Goal: Information Seeking & Learning: Compare options

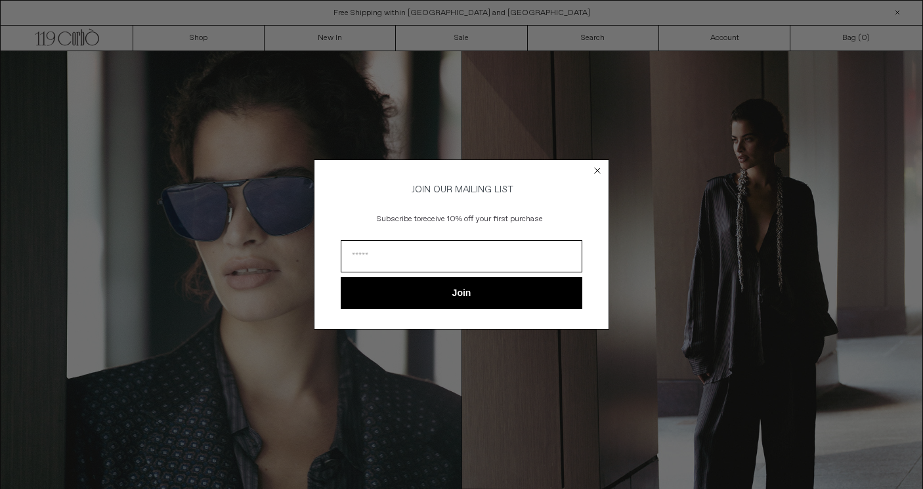
click at [601, 174] on icon "Close dialog" at bounding box center [597, 170] width 13 height 13
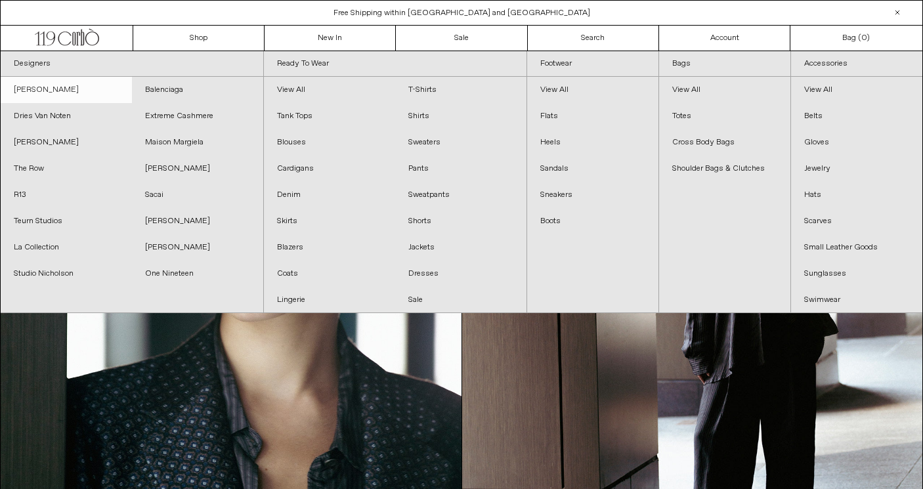
click at [77, 93] on link "[PERSON_NAME]" at bounding box center [66, 90] width 131 height 26
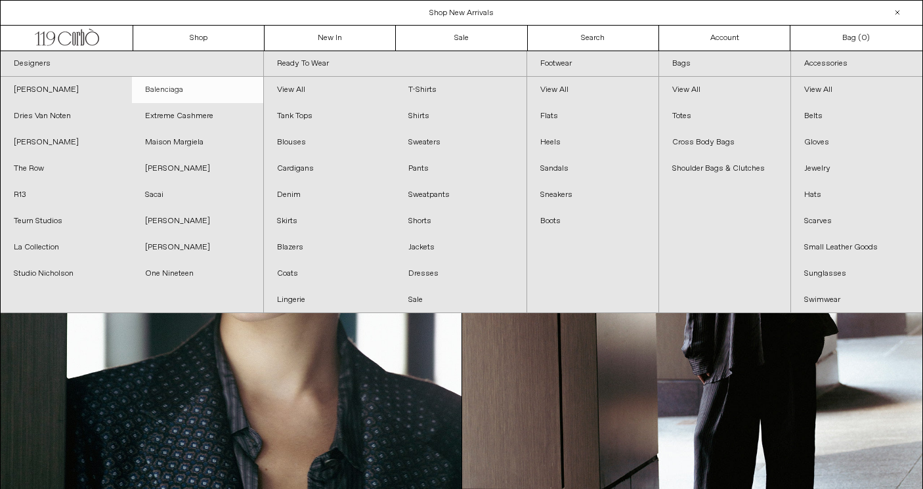
click at [167, 96] on link "Balenciaga" at bounding box center [197, 90] width 131 height 26
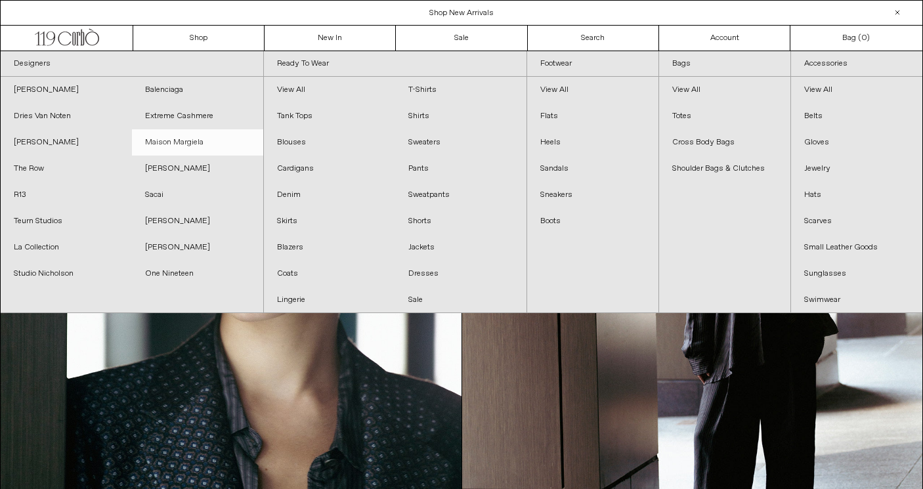
click at [174, 137] on link "Maison Margiela" at bounding box center [197, 142] width 131 height 26
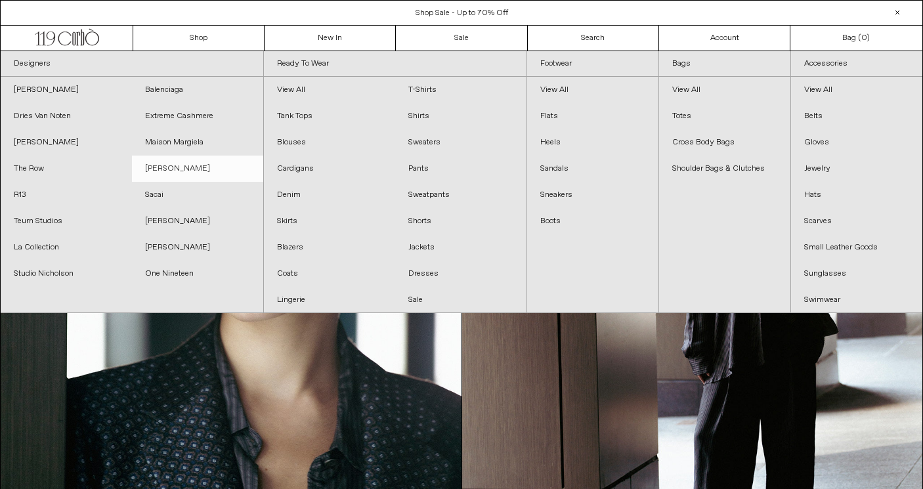
click at [165, 165] on link "[PERSON_NAME]" at bounding box center [197, 169] width 131 height 26
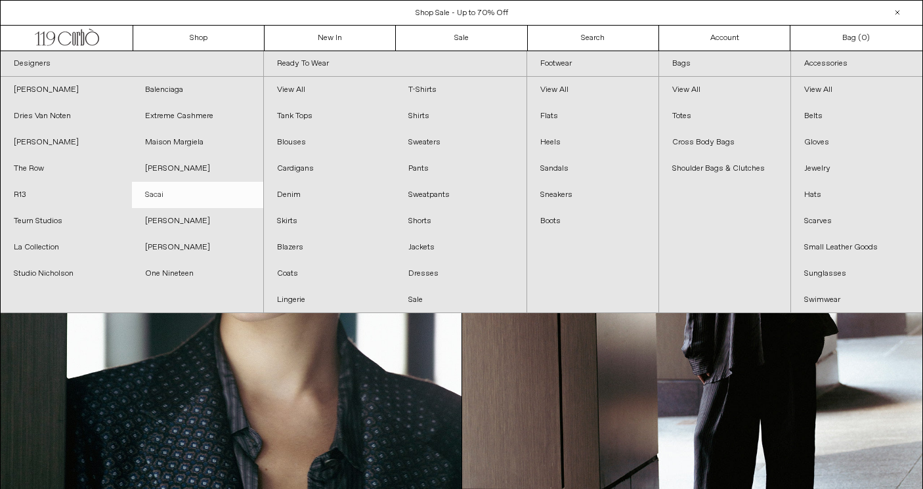
click at [149, 195] on link "Sacai" at bounding box center [197, 195] width 131 height 26
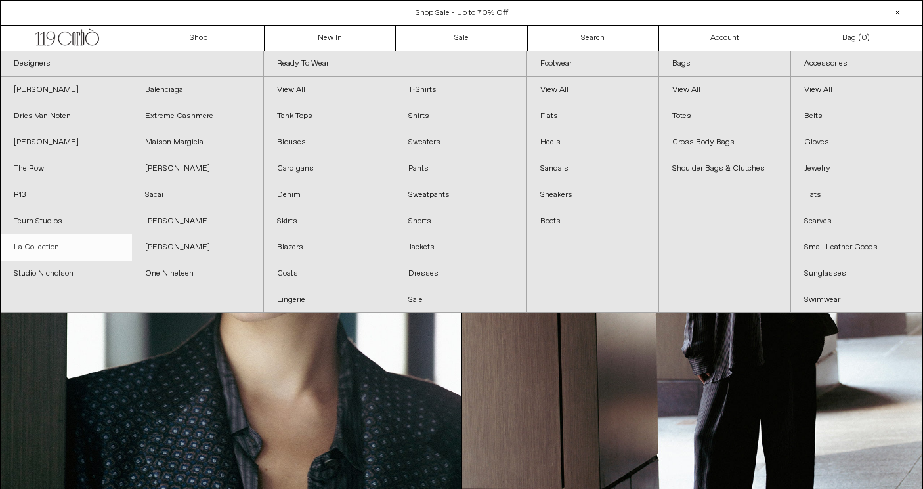
click at [35, 251] on link "La Collection" at bounding box center [66, 247] width 131 height 26
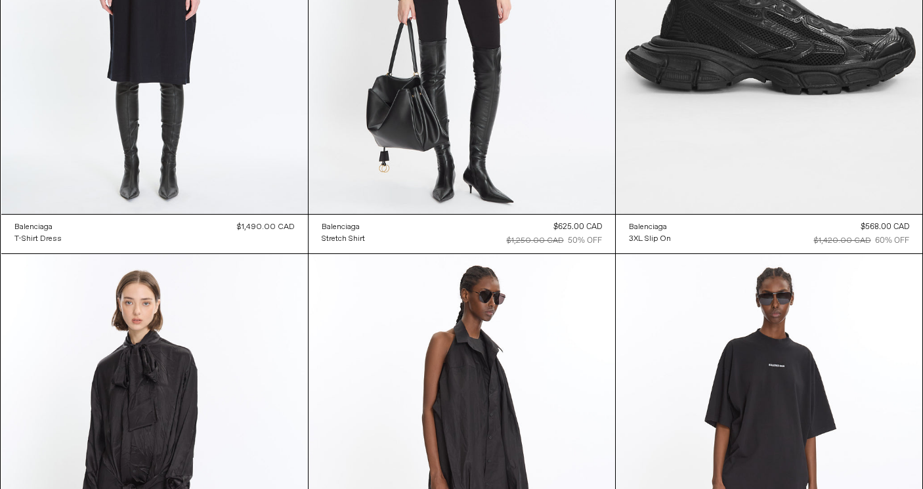
scroll to position [3663, 0]
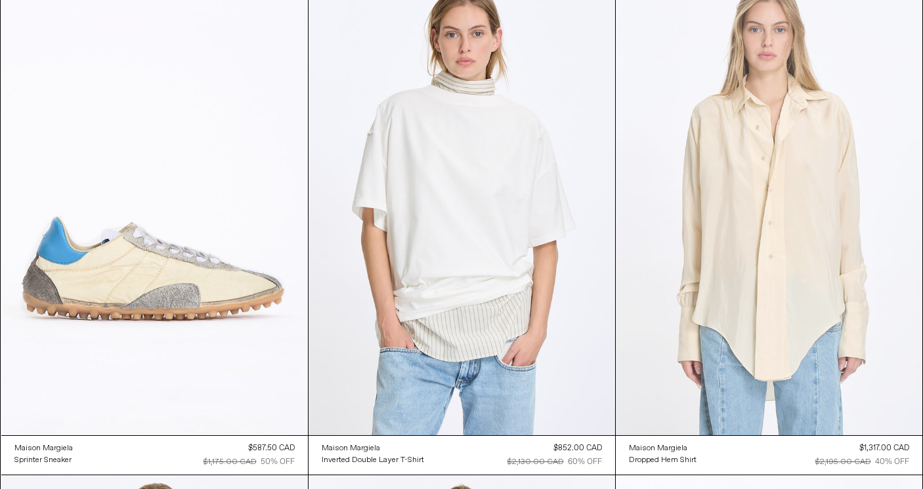
scroll to position [109, 0]
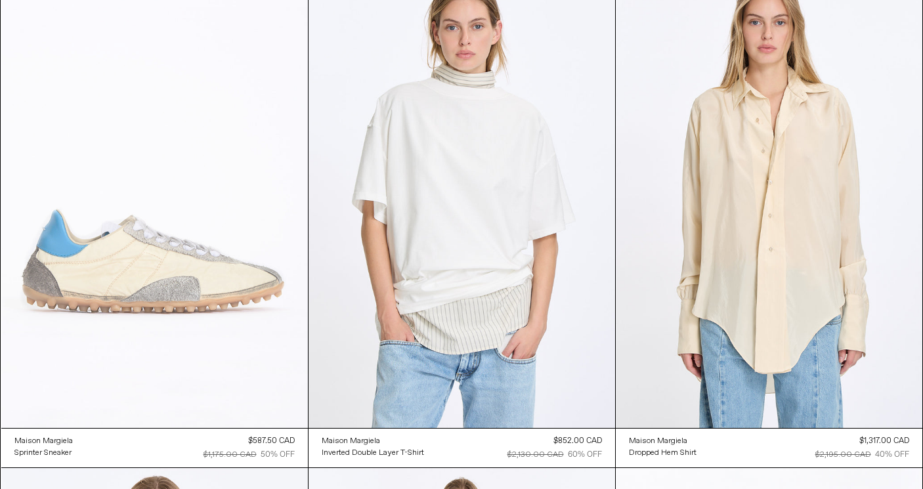
click at [244, 215] on at bounding box center [154, 198] width 307 height 460
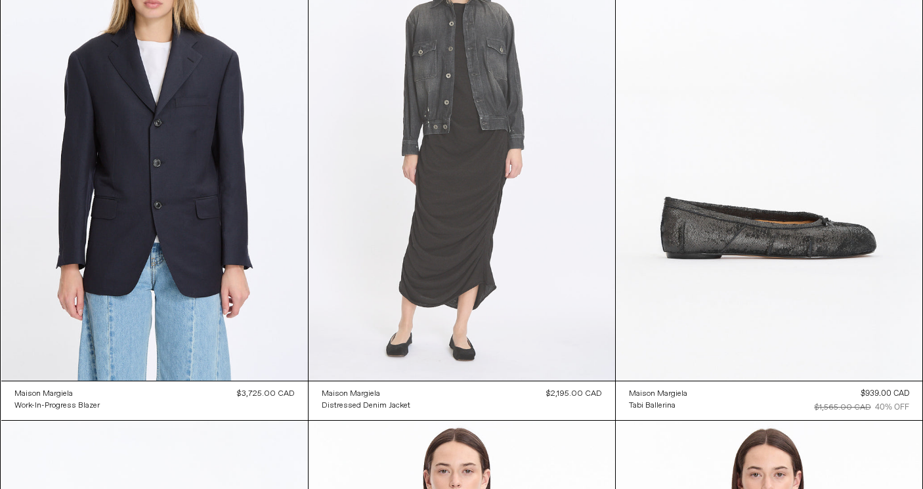
scroll to position [664, 0]
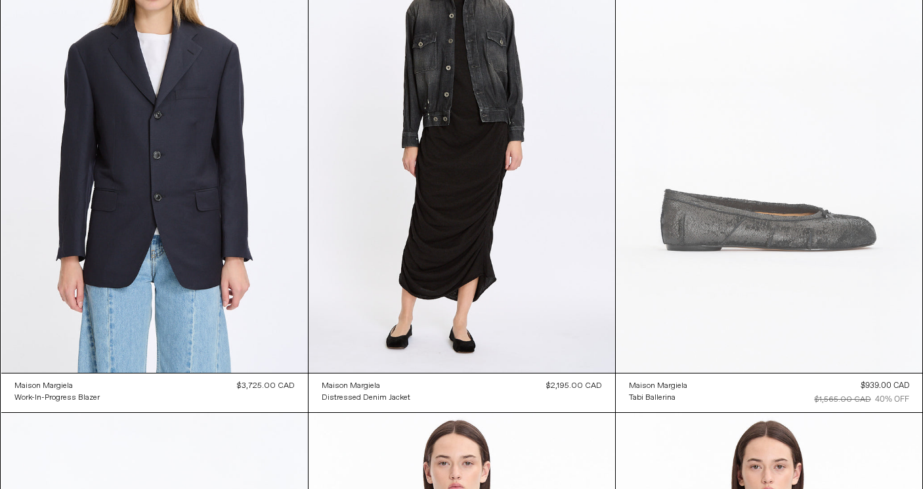
click at [647, 234] on at bounding box center [769, 143] width 307 height 460
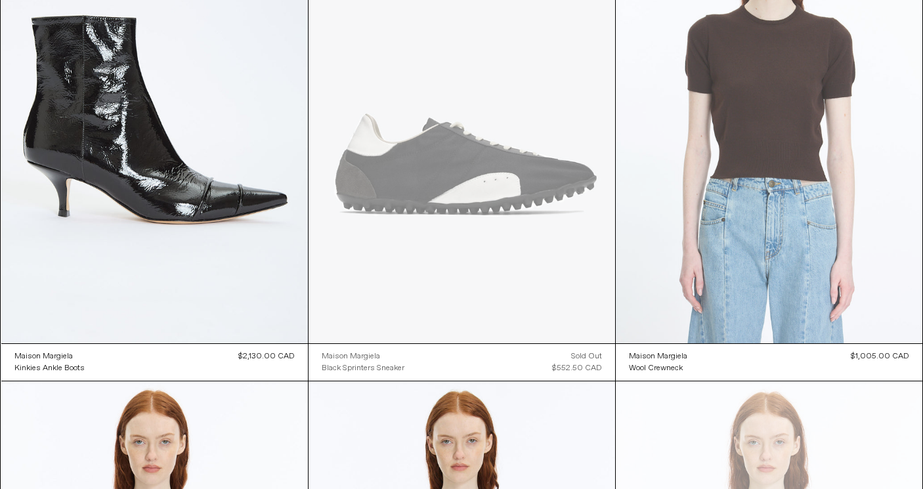
scroll to position [3212, 0]
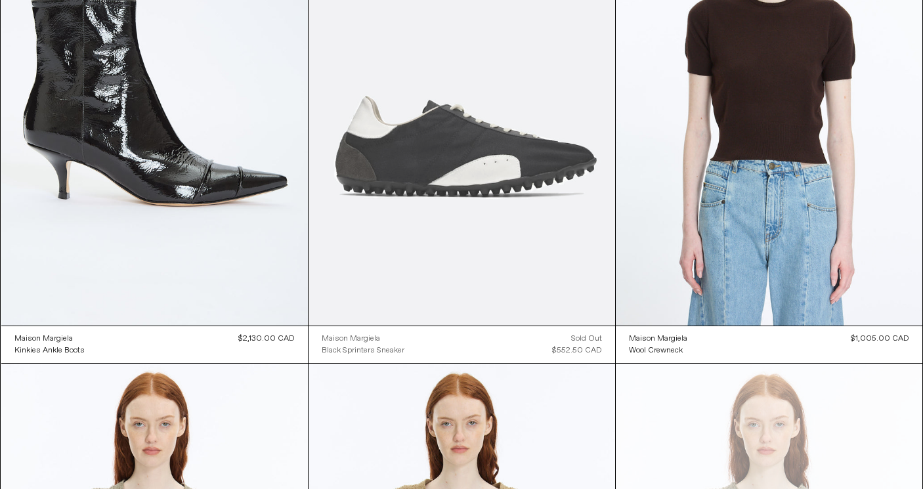
click at [521, 177] on at bounding box center [462, 95] width 307 height 460
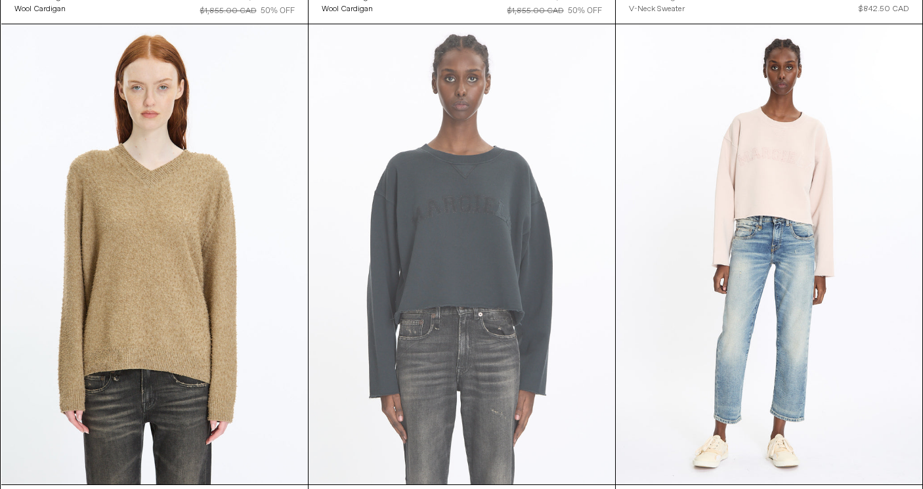
click at [470, 223] on at bounding box center [462, 254] width 307 height 460
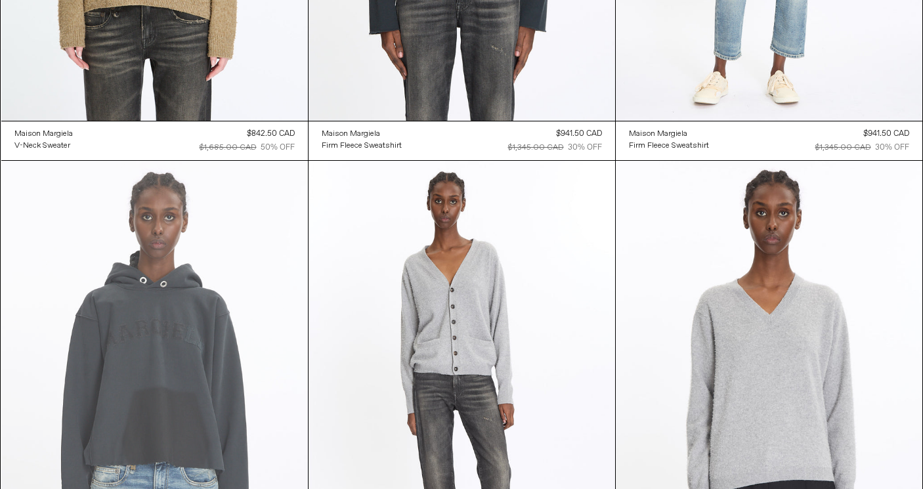
click at [178, 286] on at bounding box center [154, 391] width 307 height 460
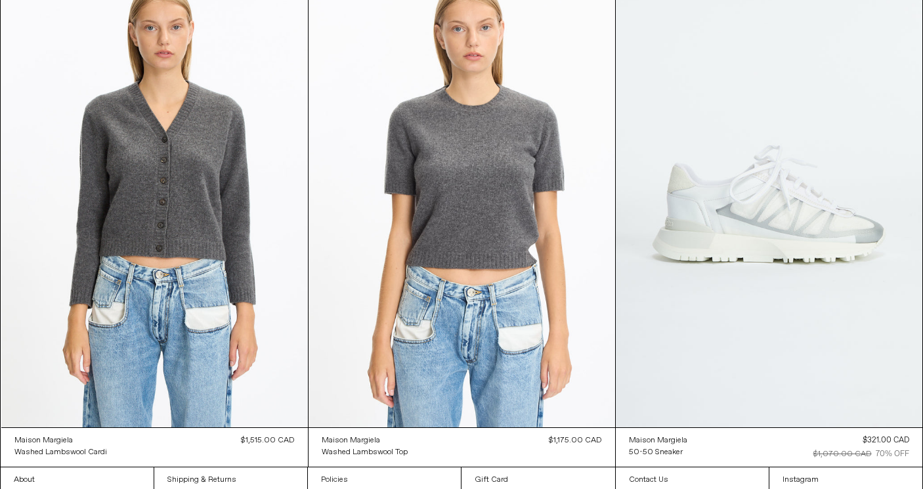
scroll to position [5636, 0]
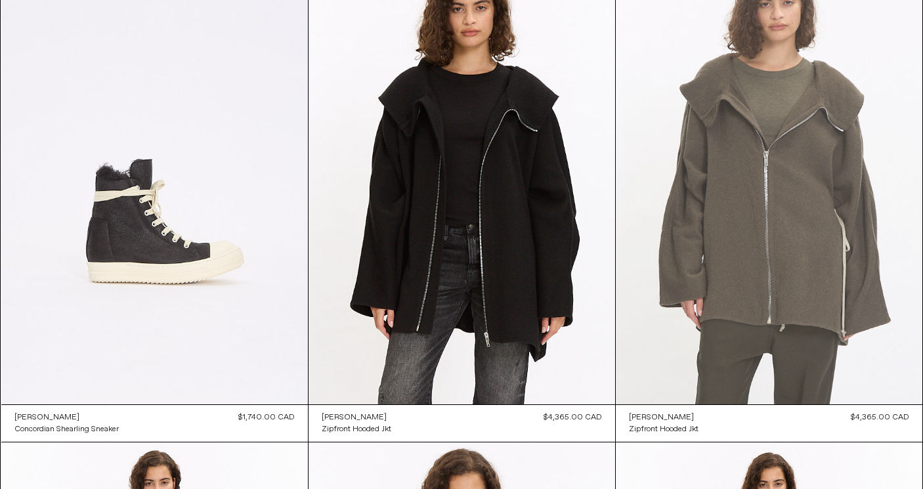
scroll to position [132, 0]
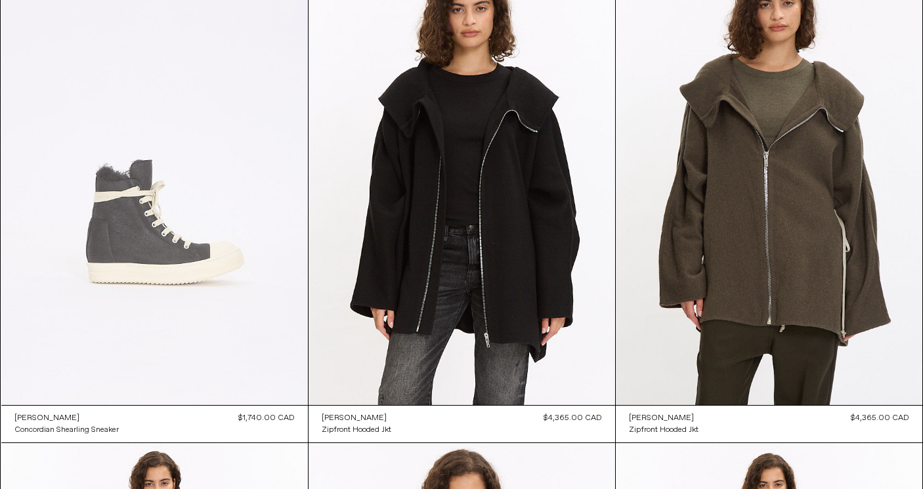
click at [256, 244] on at bounding box center [154, 175] width 307 height 460
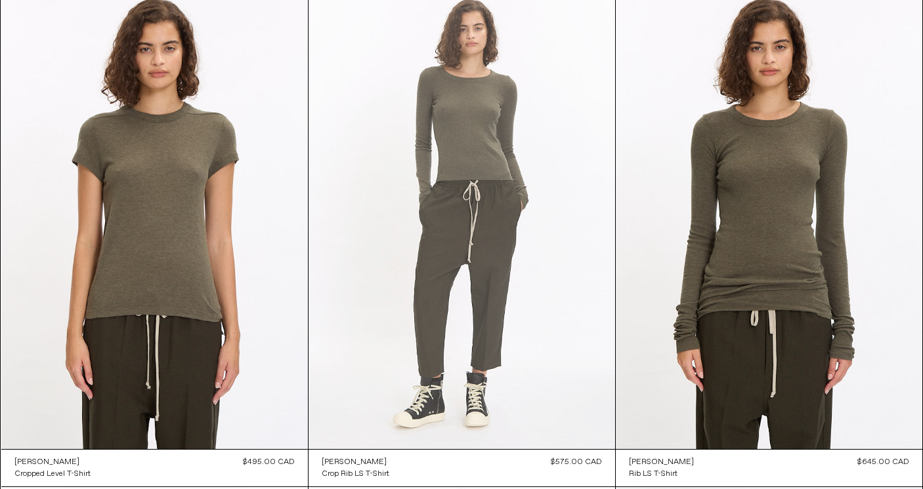
scroll to position [1126, 0]
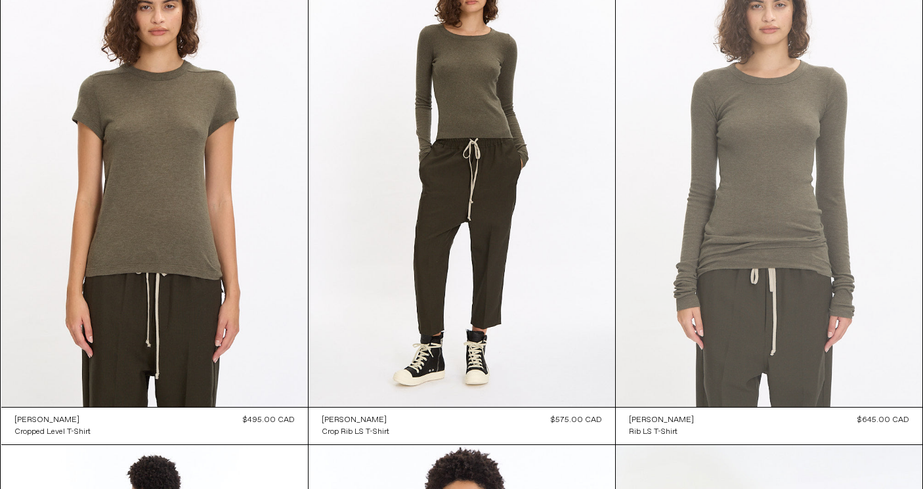
click at [671, 311] on at bounding box center [769, 177] width 307 height 460
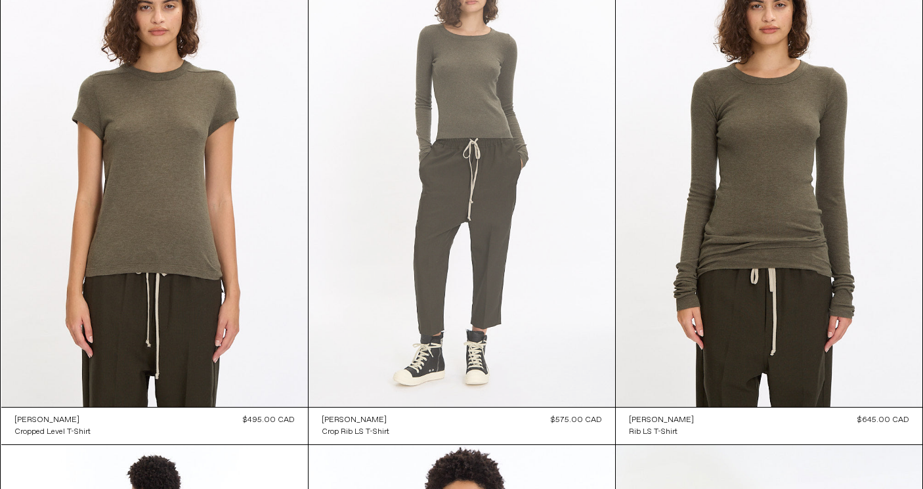
click at [522, 339] on at bounding box center [462, 177] width 307 height 460
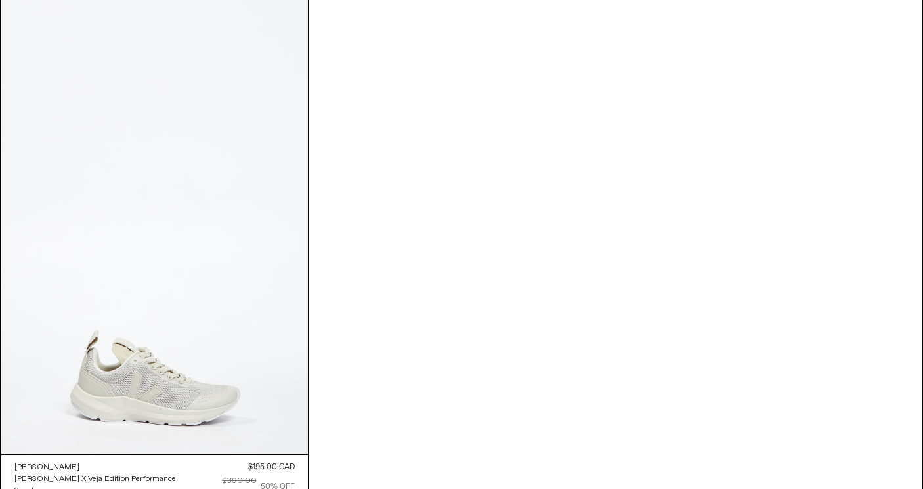
scroll to position [8128, 0]
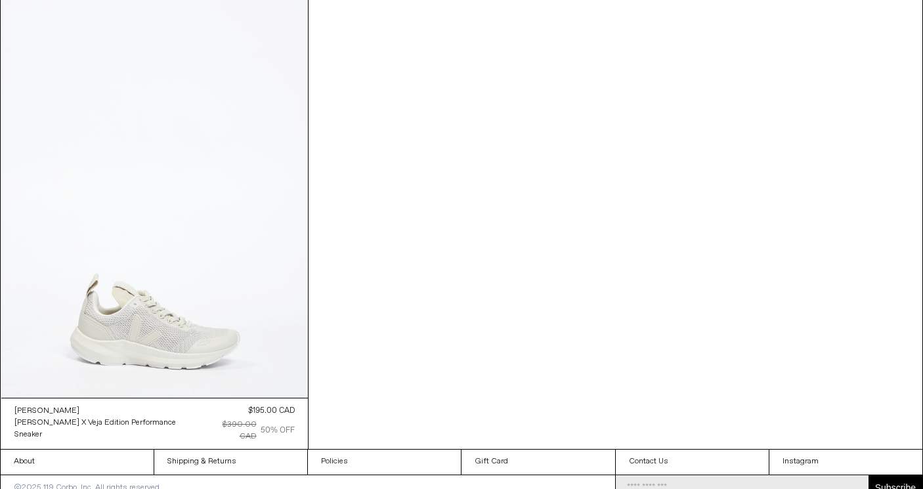
click at [217, 254] on at bounding box center [154, 168] width 307 height 460
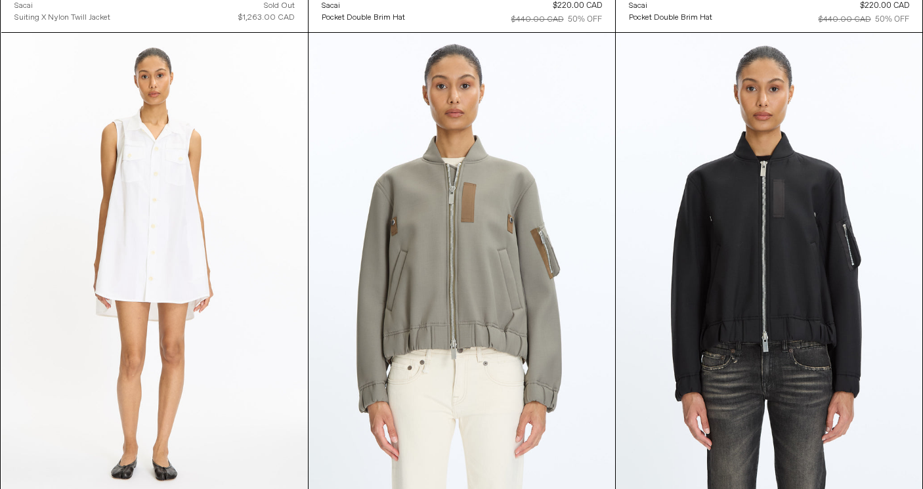
scroll to position [1766, 0]
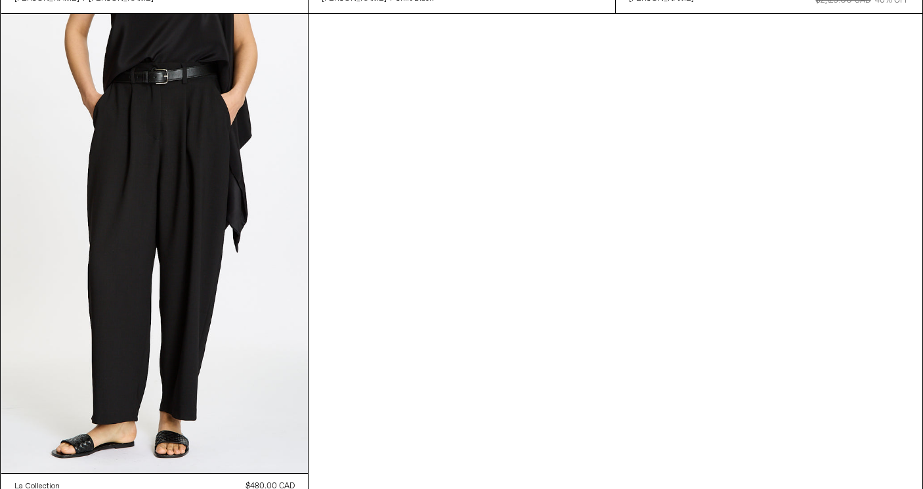
scroll to position [640, 0]
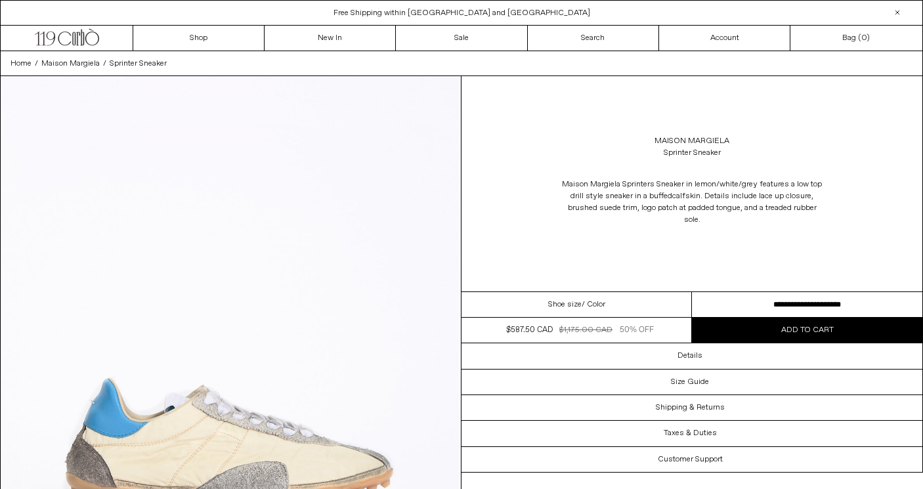
click at [731, 295] on select "**********" at bounding box center [807, 305] width 230 height 26
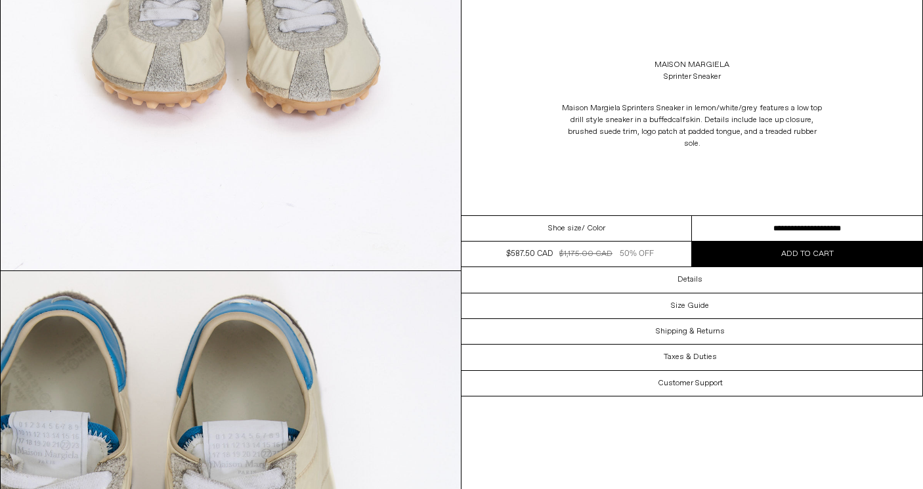
scroll to position [1600, 0]
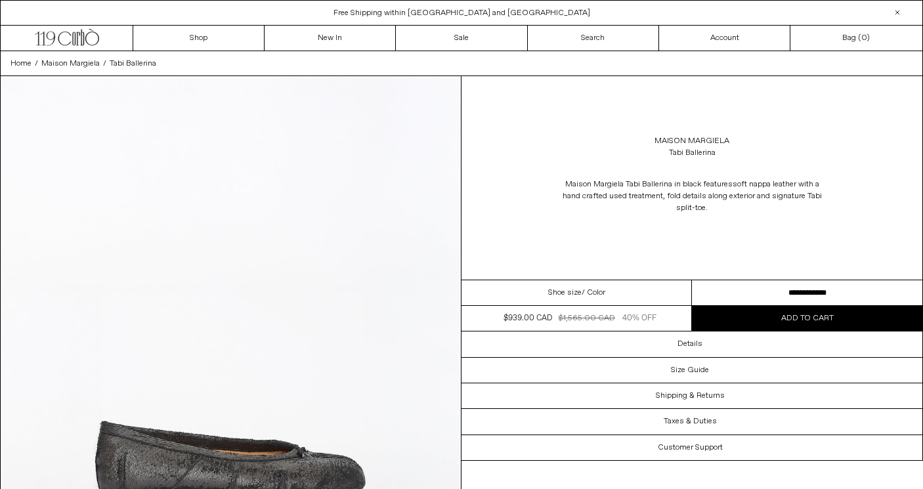
click at [735, 284] on select "**********" at bounding box center [807, 293] width 230 height 26
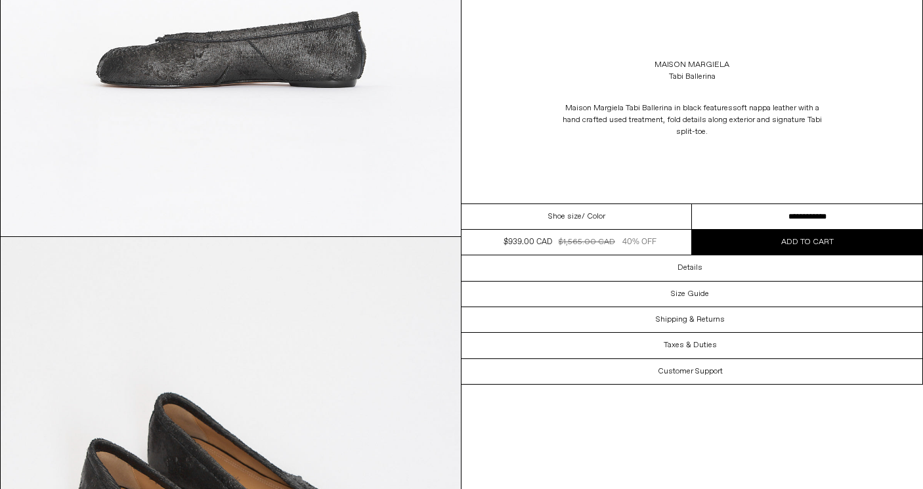
scroll to position [1094, 0]
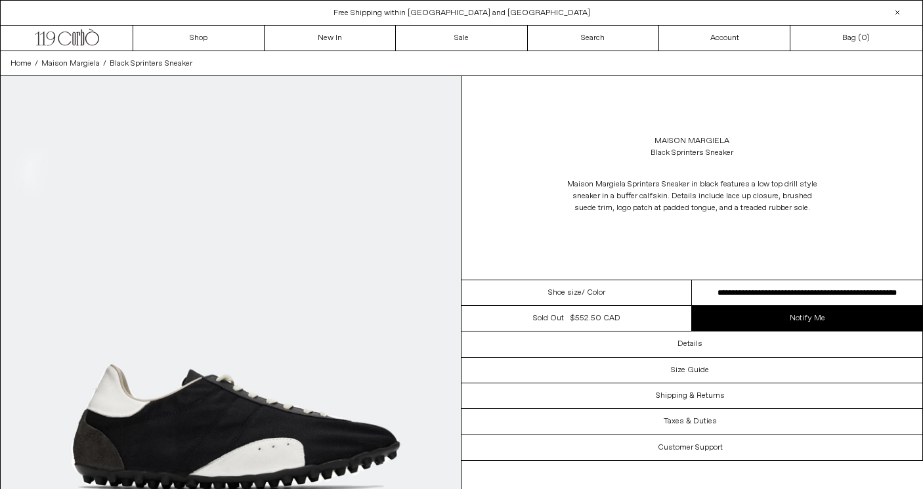
click at [736, 295] on select "**********" at bounding box center [807, 293] width 230 height 26
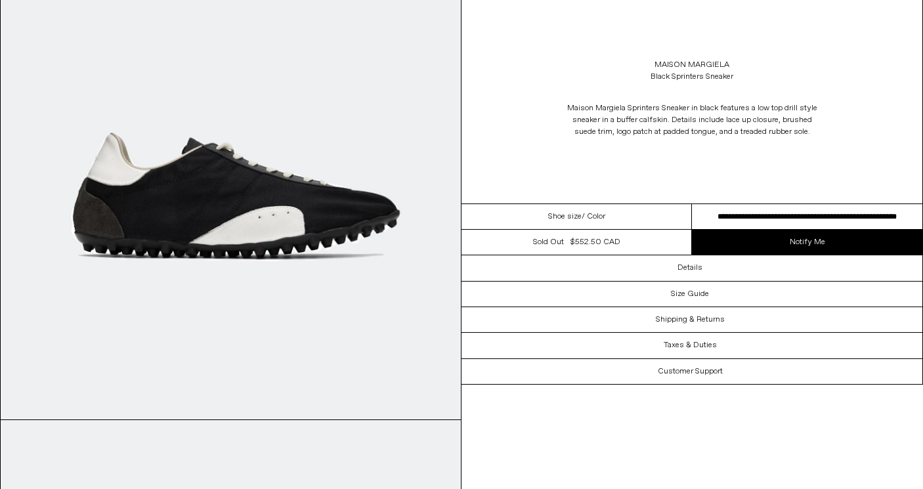
scroll to position [253, 0]
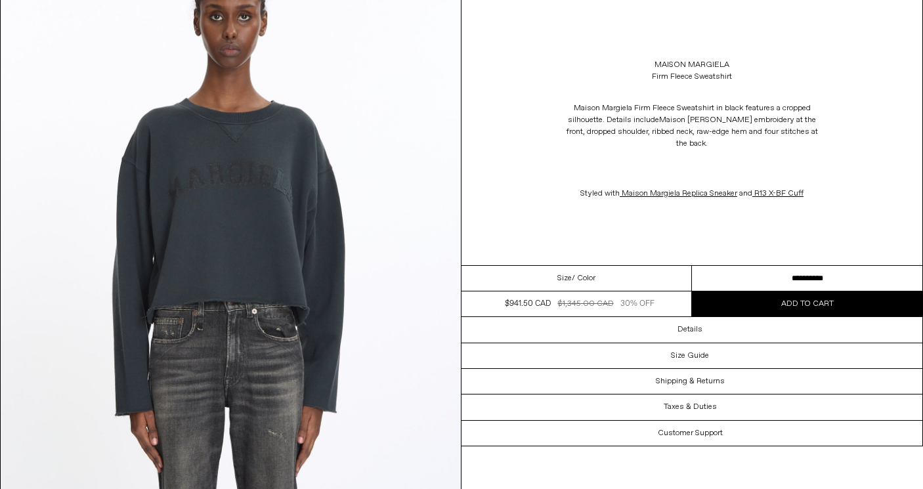
scroll to position [138, 0]
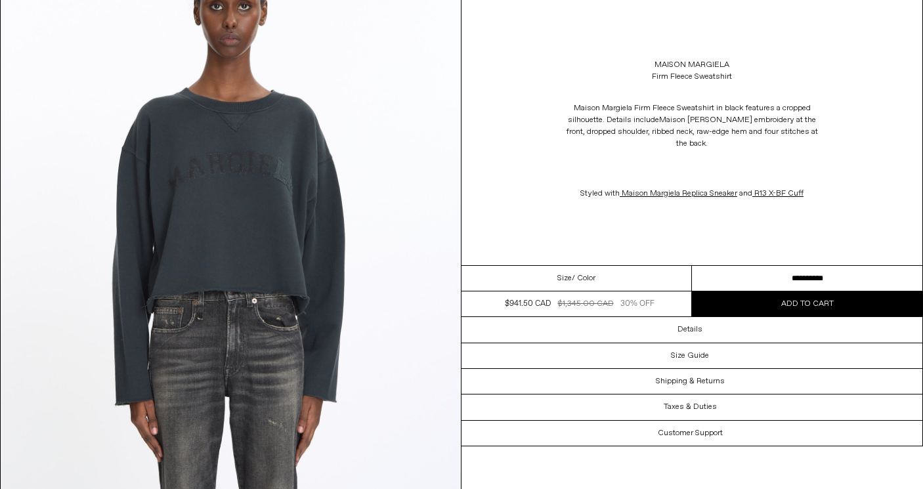
click at [737, 265] on div "Maison Margiela Firm Fleece Sweatshirt Maison Margiela Firm Fleece Sweatshirt i…" at bounding box center [692, 132] width 461 height 265
click at [735, 269] on select "**********" at bounding box center [807, 279] width 230 height 26
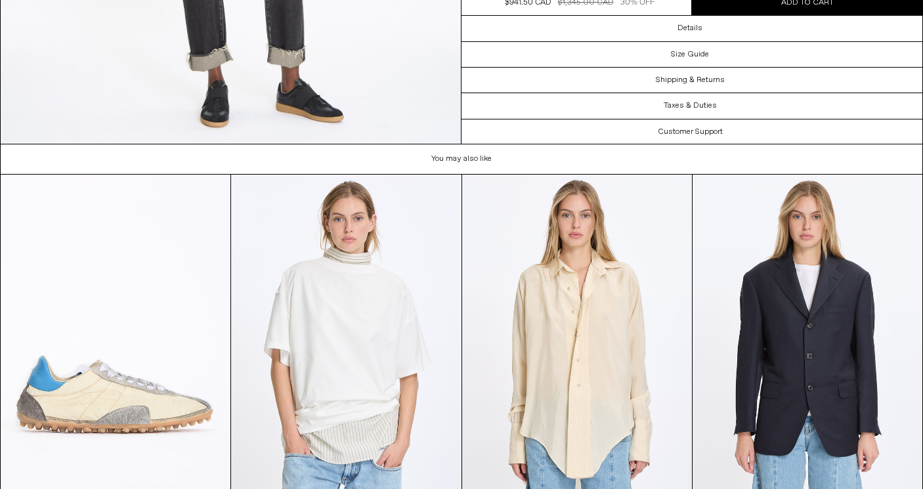
scroll to position [2789, 0]
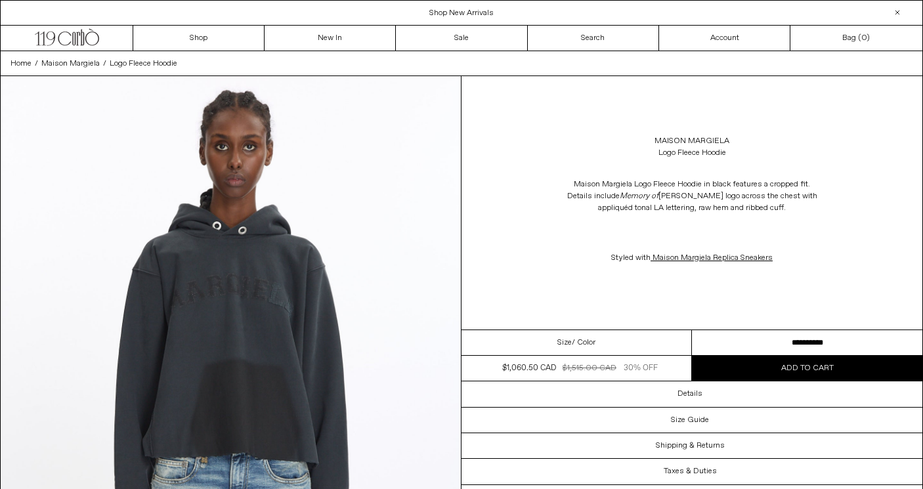
click at [731, 328] on div "Maison Margiela Logo Fleece Hoodie Maison Margiela Logo Fleece Hoodie in black …" at bounding box center [692, 202] width 461 height 253
click at [731, 335] on select "**********" at bounding box center [807, 343] width 230 height 26
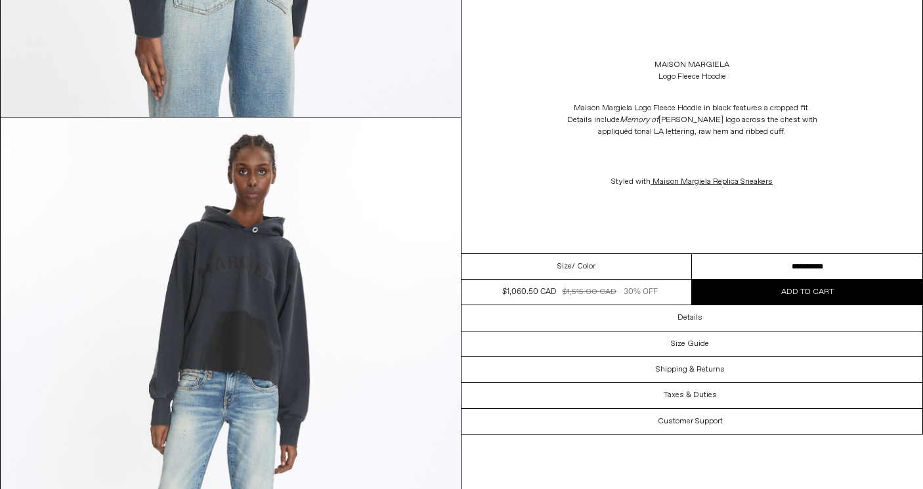
scroll to position [1710, 0]
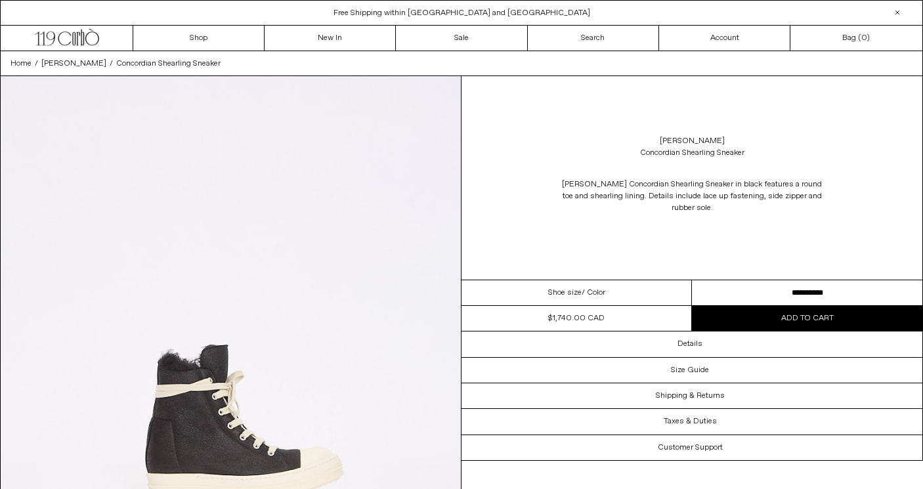
click at [753, 287] on select "**********" at bounding box center [807, 293] width 230 height 26
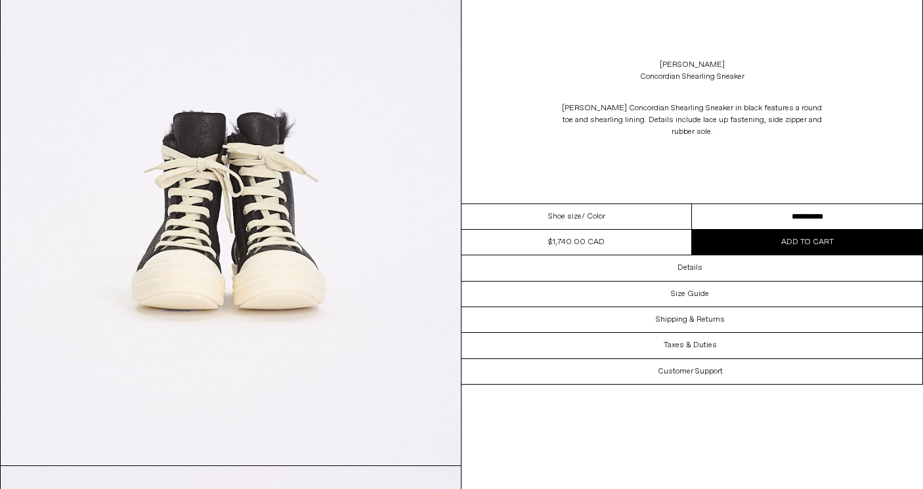
scroll to position [1491, 0]
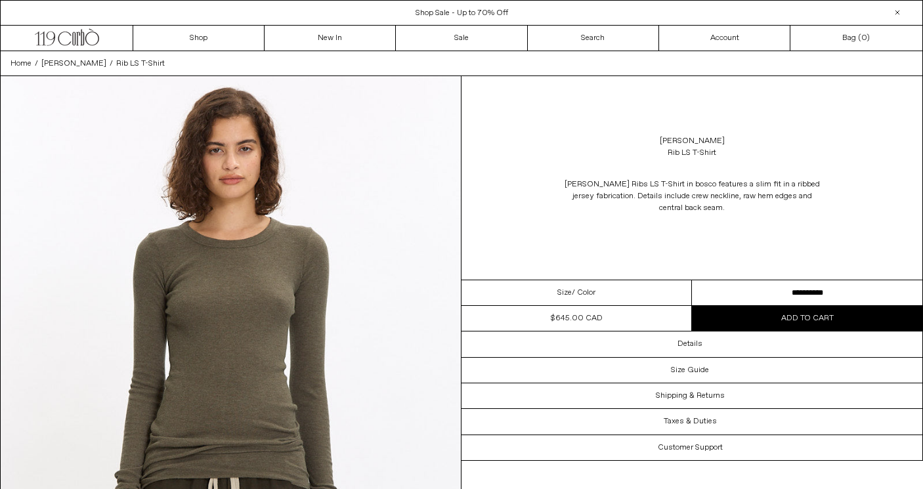
click at [746, 290] on select "**********" at bounding box center [807, 293] width 230 height 26
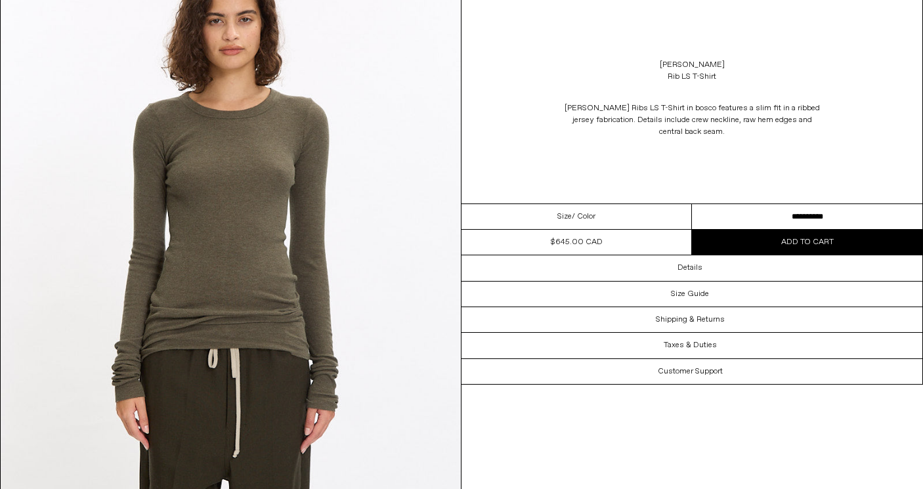
scroll to position [118, 0]
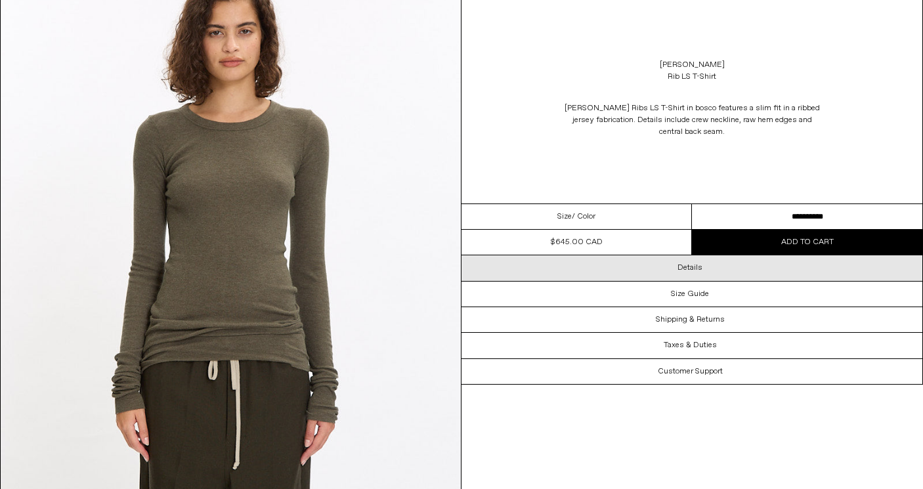
click at [627, 265] on div "Details" at bounding box center [692, 267] width 461 height 25
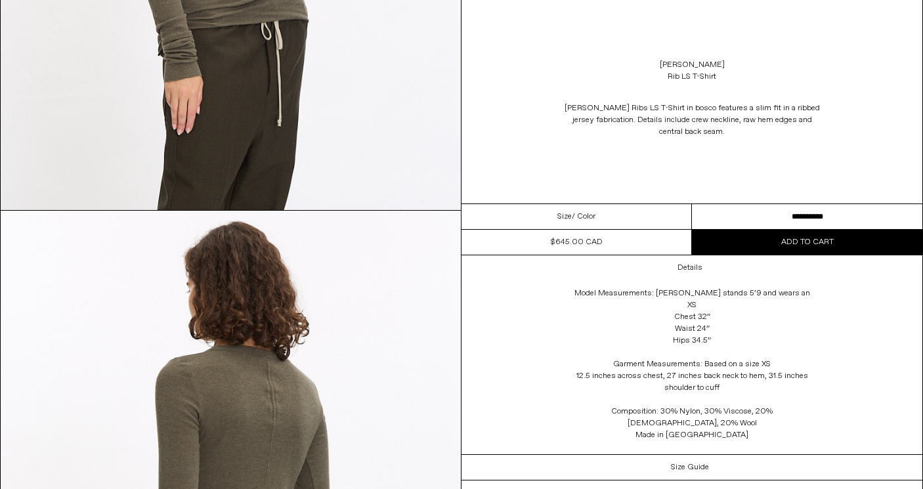
scroll to position [1152, 0]
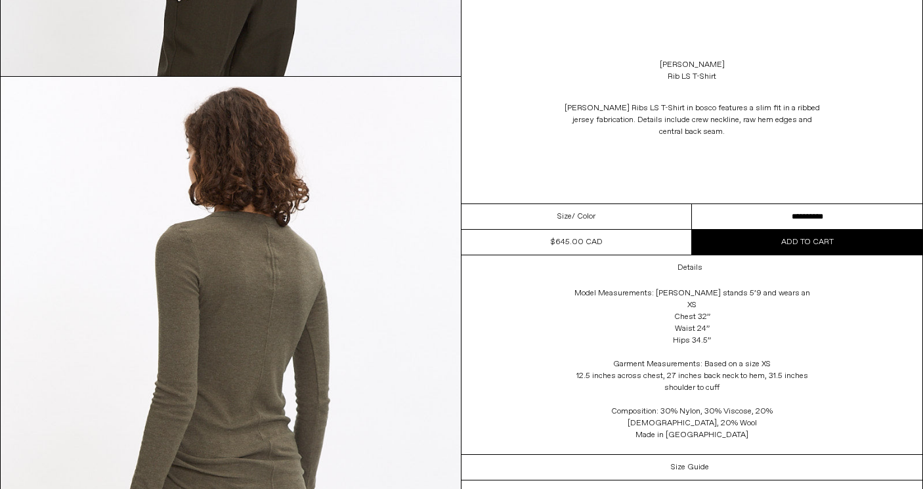
click at [270, 337] on img at bounding box center [231, 364] width 460 height 575
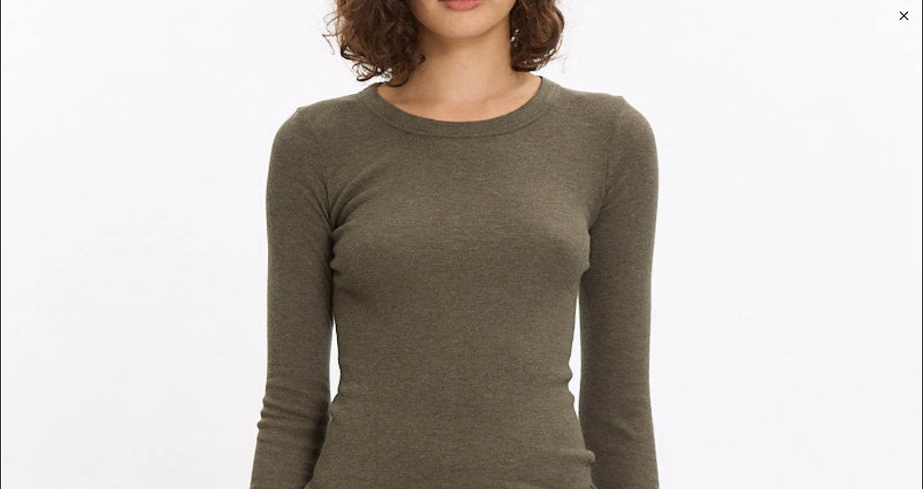
click at [274, 343] on img at bounding box center [462, 369] width 922 height 1152
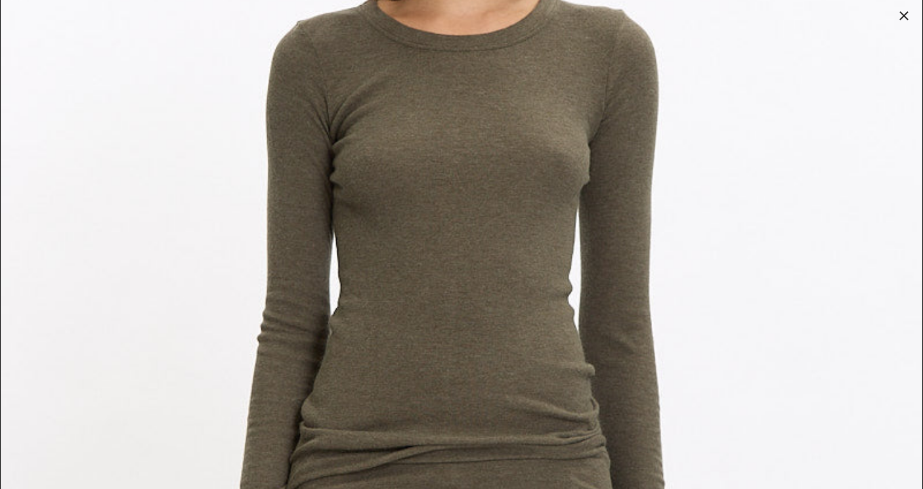
scroll to position [337, 0]
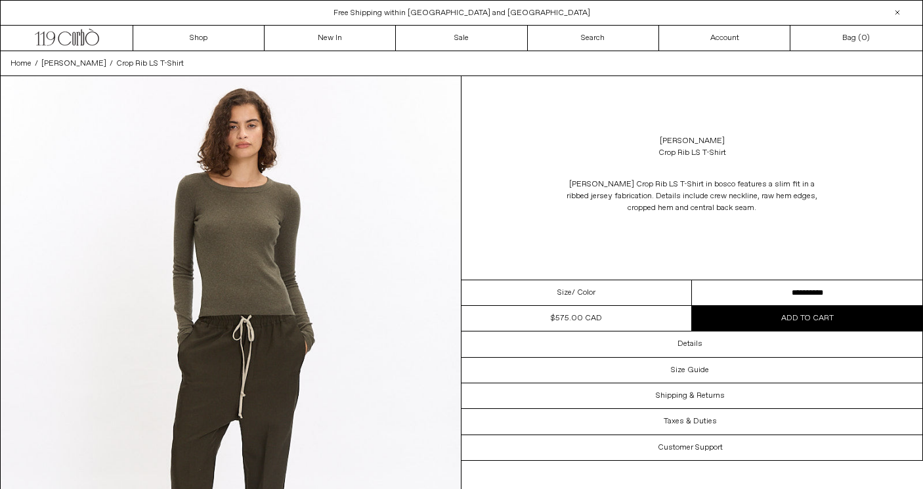
click at [738, 280] on select "**********" at bounding box center [807, 293] width 230 height 26
click at [268, 279] on img at bounding box center [231, 363] width 460 height 575
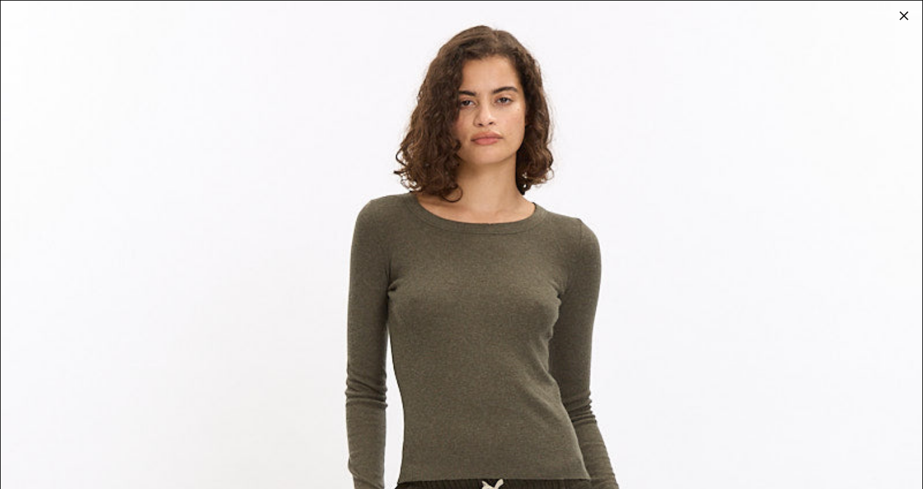
scroll to position [18, 0]
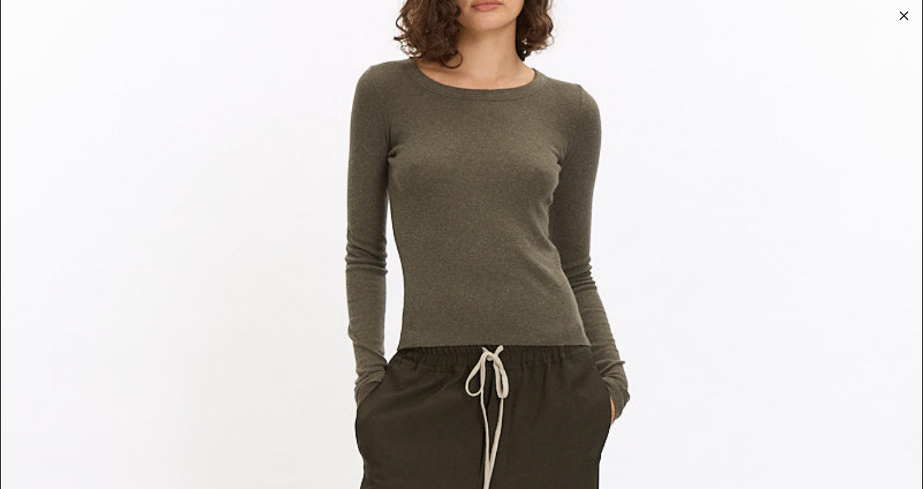
scroll to position [385, 0]
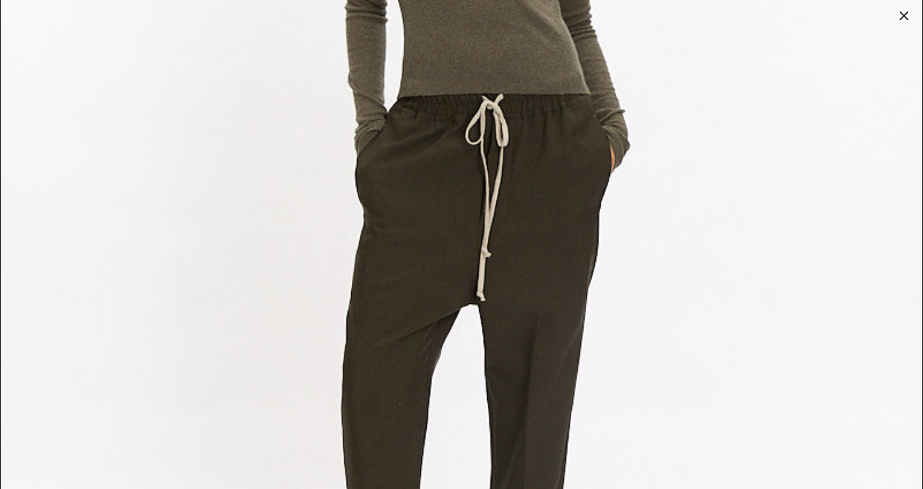
click at [268, 280] on img at bounding box center [462, 191] width 922 height 1152
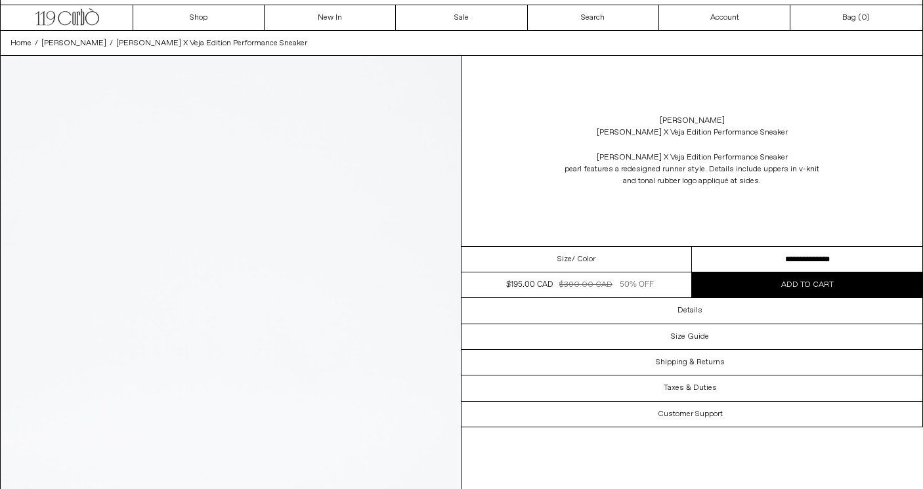
scroll to position [49, 0]
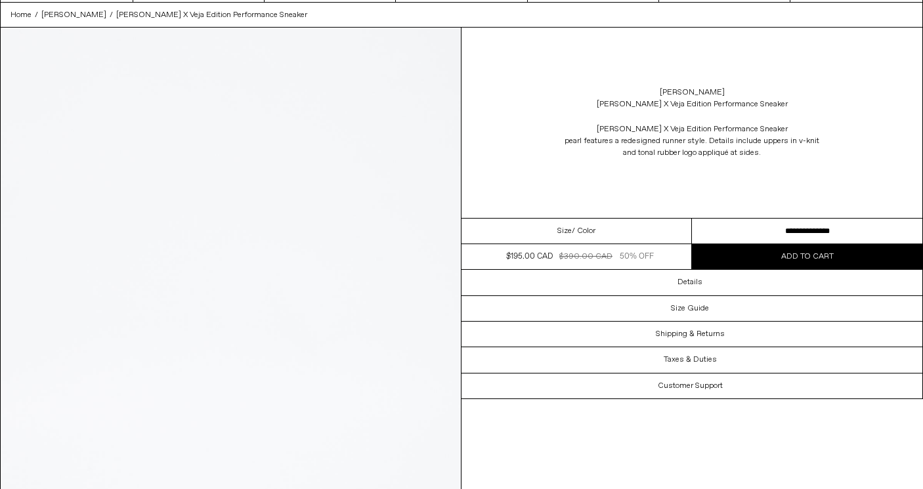
click at [766, 230] on select "**********" at bounding box center [807, 232] width 230 height 26
